Goal: Feedback & Contribution: Leave review/rating

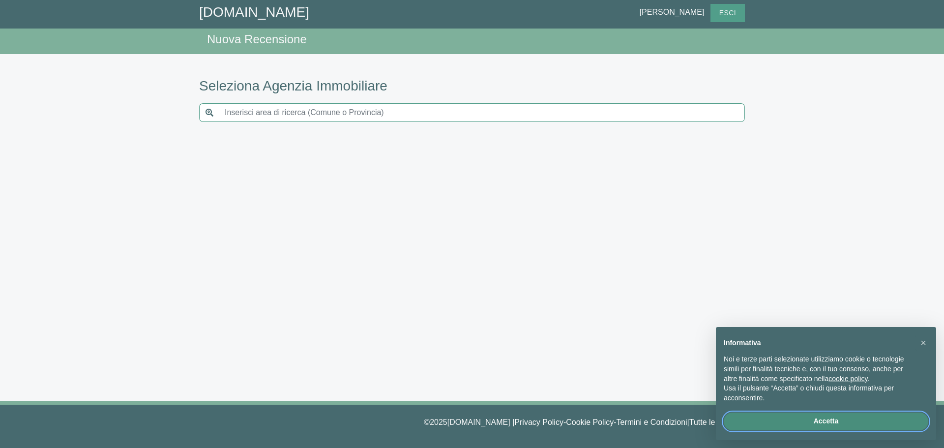
click at [814, 418] on button "Accetta" at bounding box center [826, 421] width 205 height 18
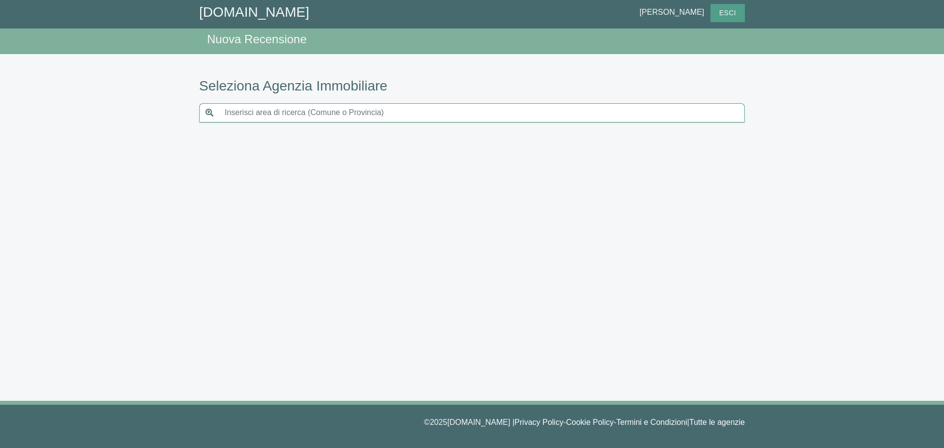
click at [242, 111] on input "text" at bounding box center [482, 112] width 526 height 19
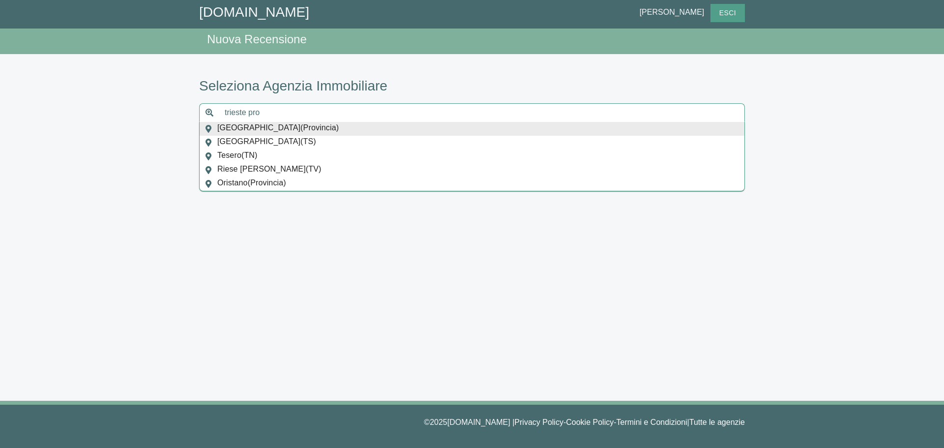
click at [244, 127] on span "[GEOGRAPHIC_DATA] ( Provincia )" at bounding box center [277, 129] width 121 height 14
type input "[GEOGRAPHIC_DATA]"
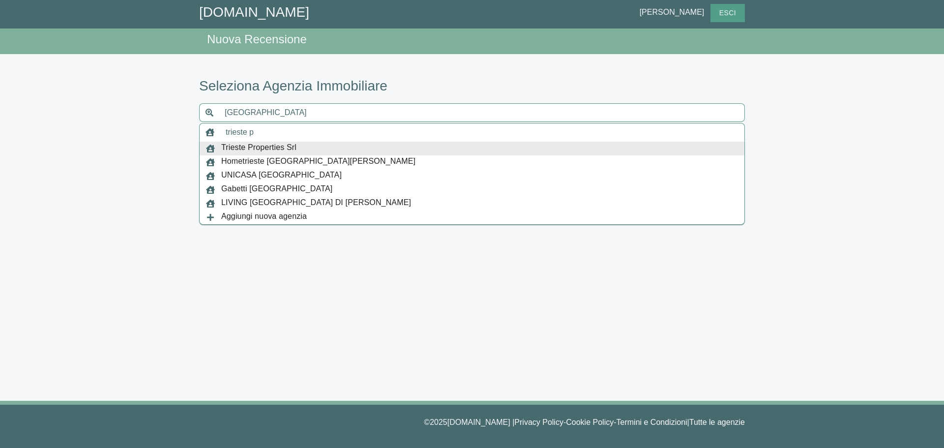
type input "trieste p"
click at [239, 144] on span "Trieste Properties Srl" at bounding box center [258, 149] width 75 height 14
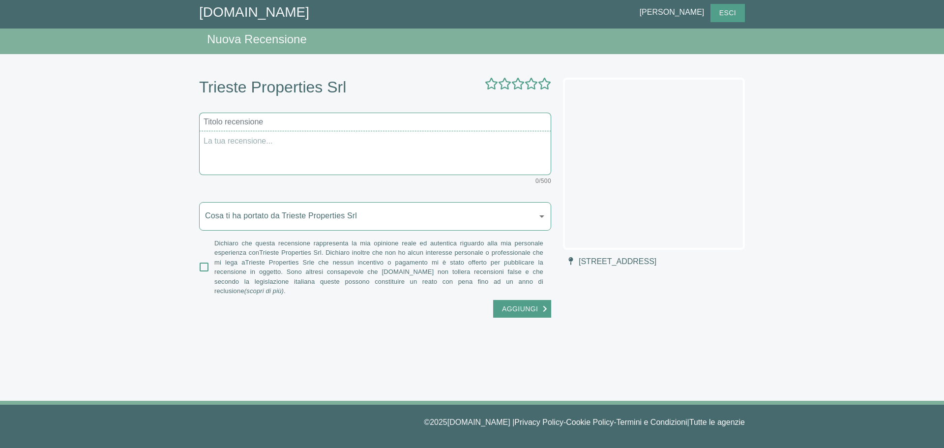
click at [225, 124] on input "text" at bounding box center [375, 122] width 352 height 19
